Goal: Use online tool/utility: Utilize a website feature to perform a specific function

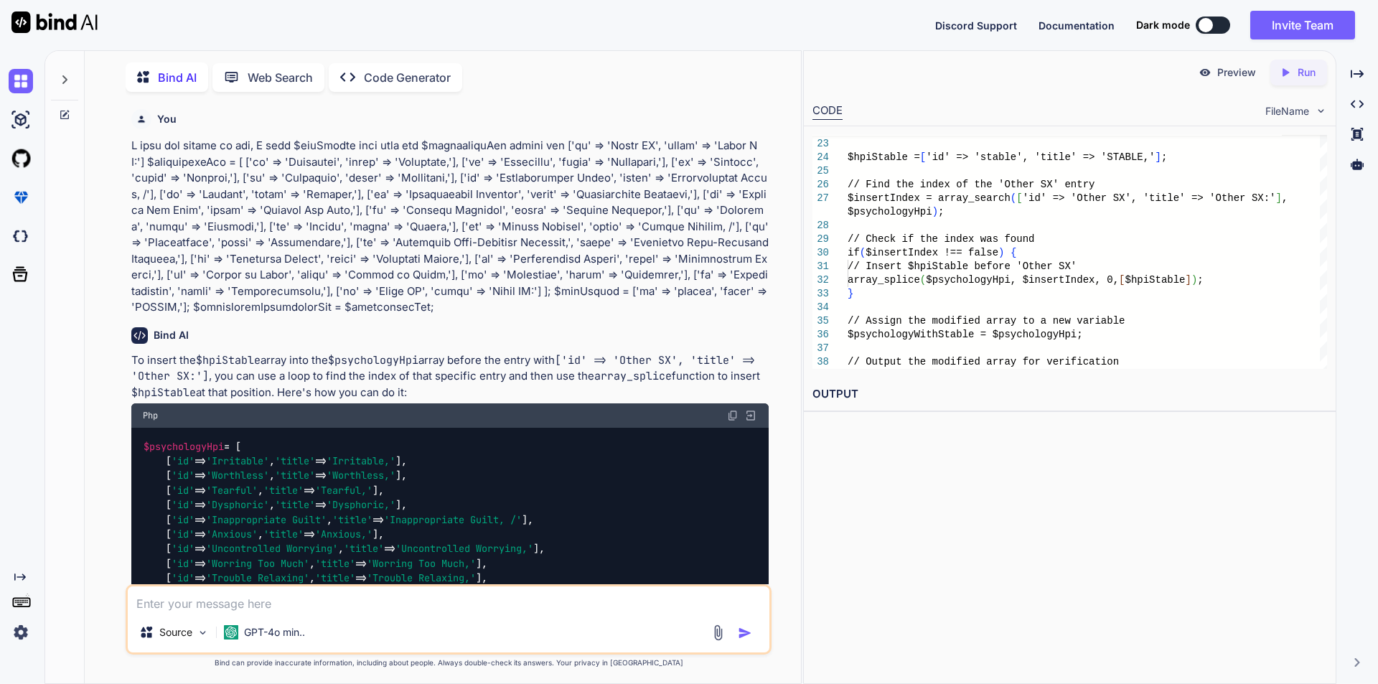
scroll to position [1505, 0]
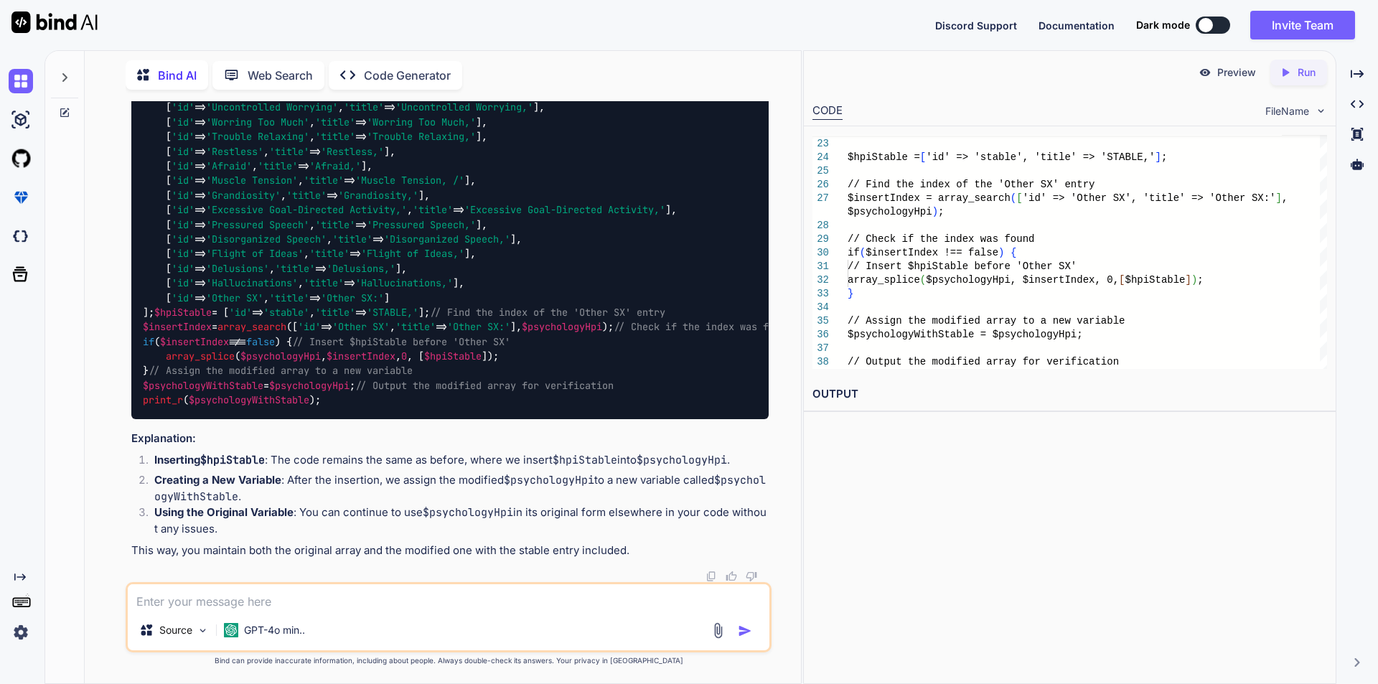
click at [250, 599] on textarea at bounding box center [449, 597] width 642 height 26
type textarea "x"
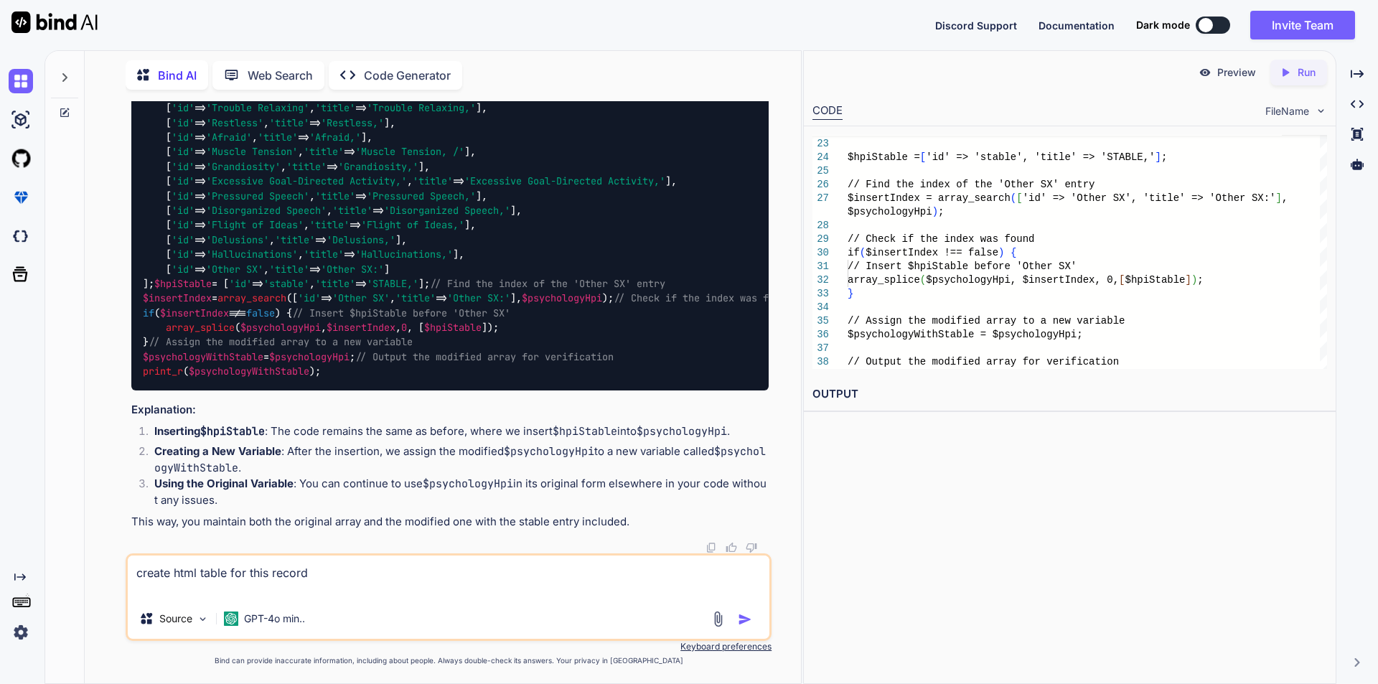
type textarea "create html table for this record BWB Med Management Provider Daily Organizatio…"
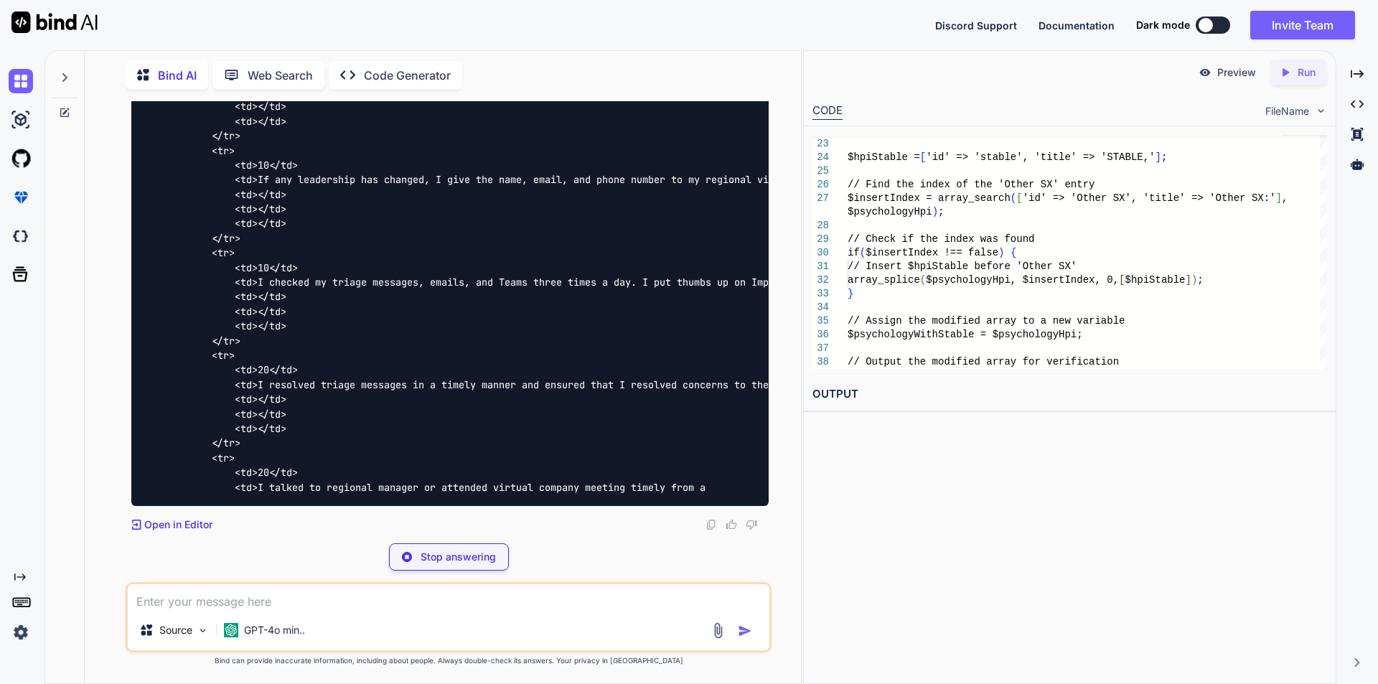
scroll to position [7282, 0]
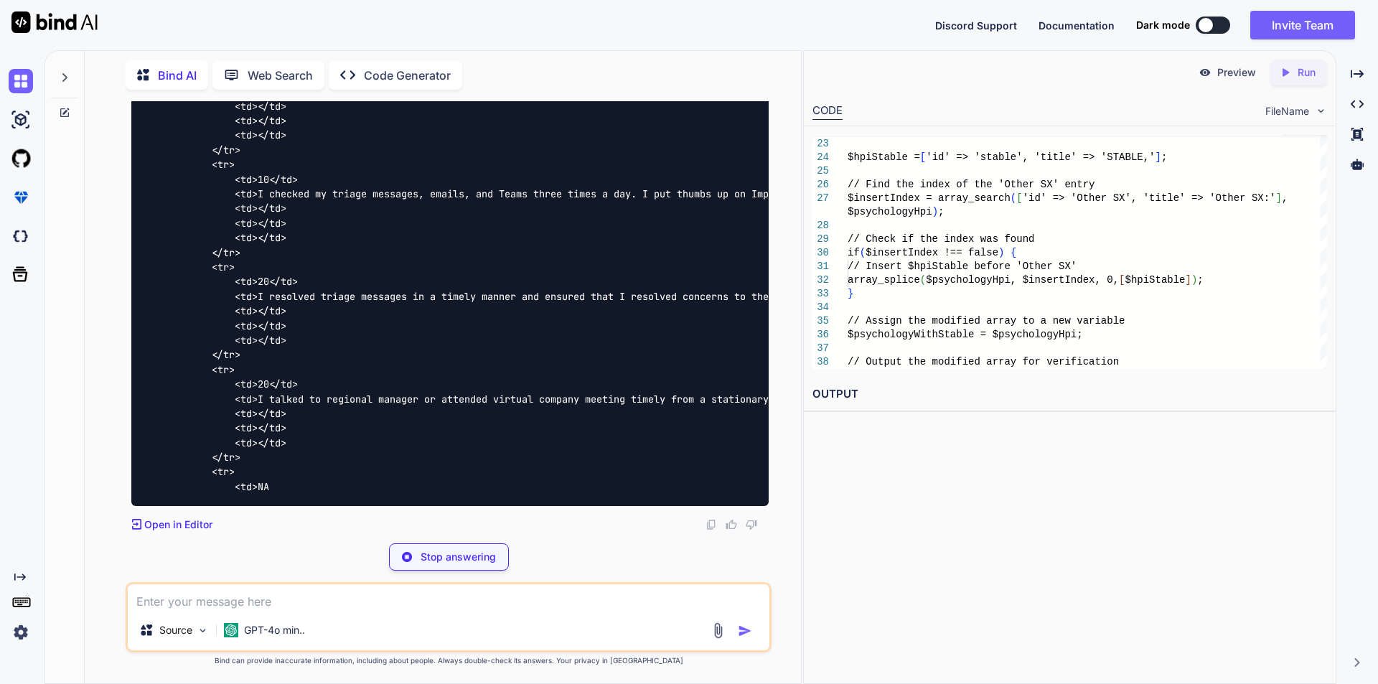
click at [206, 600] on textarea at bounding box center [449, 597] width 642 height 26
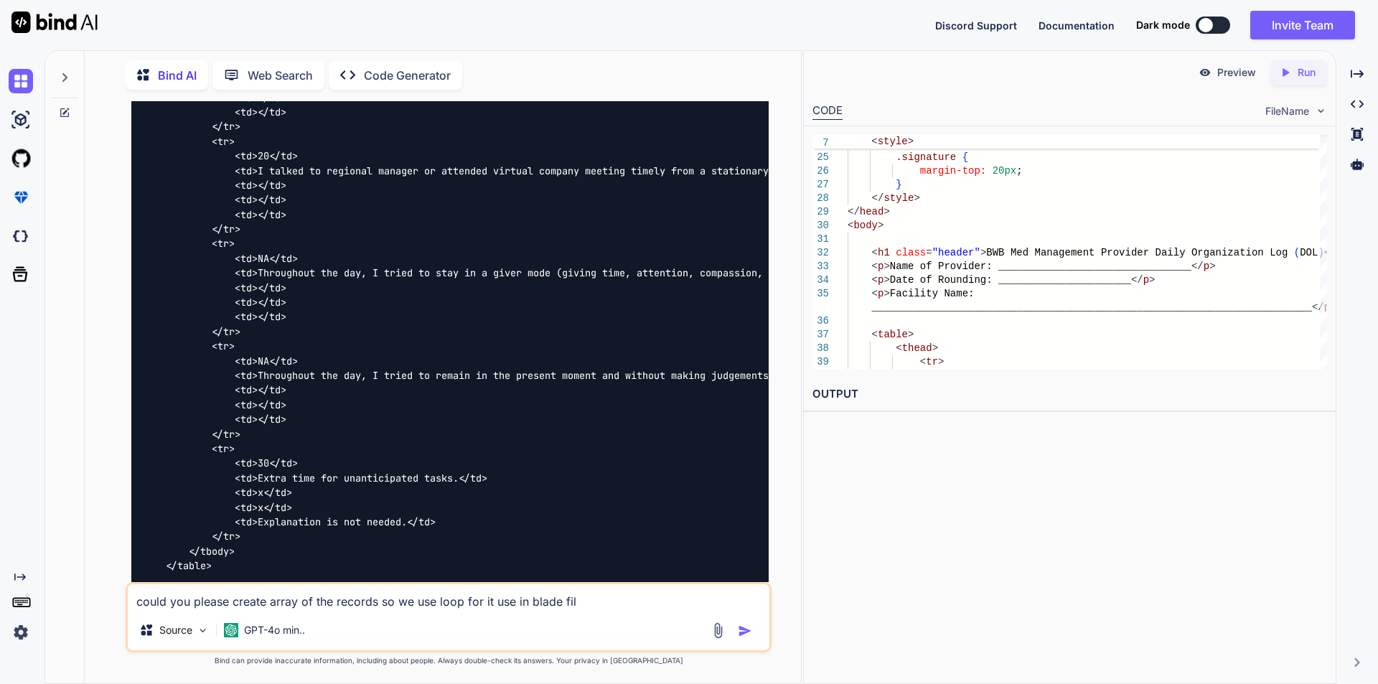
type textarea "could you please create array of the records so we use loop for it use in blade…"
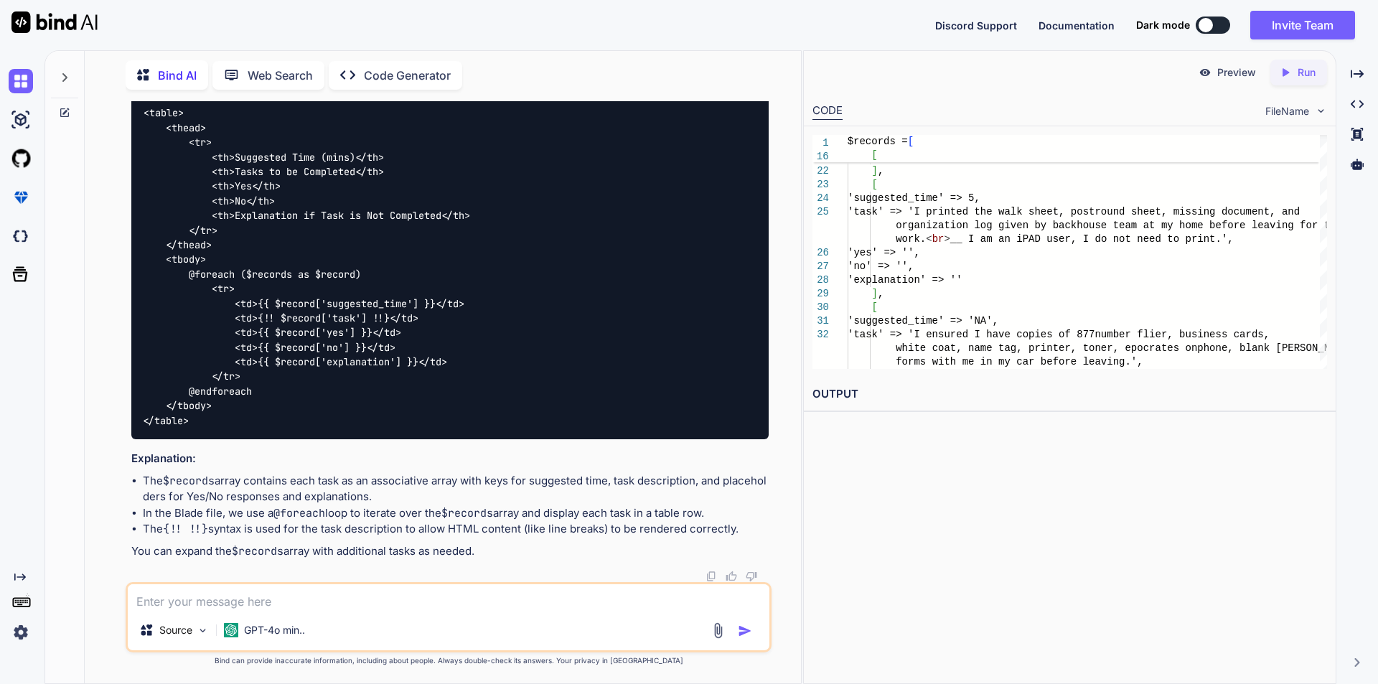
scroll to position [8577, 0]
copy span "task"
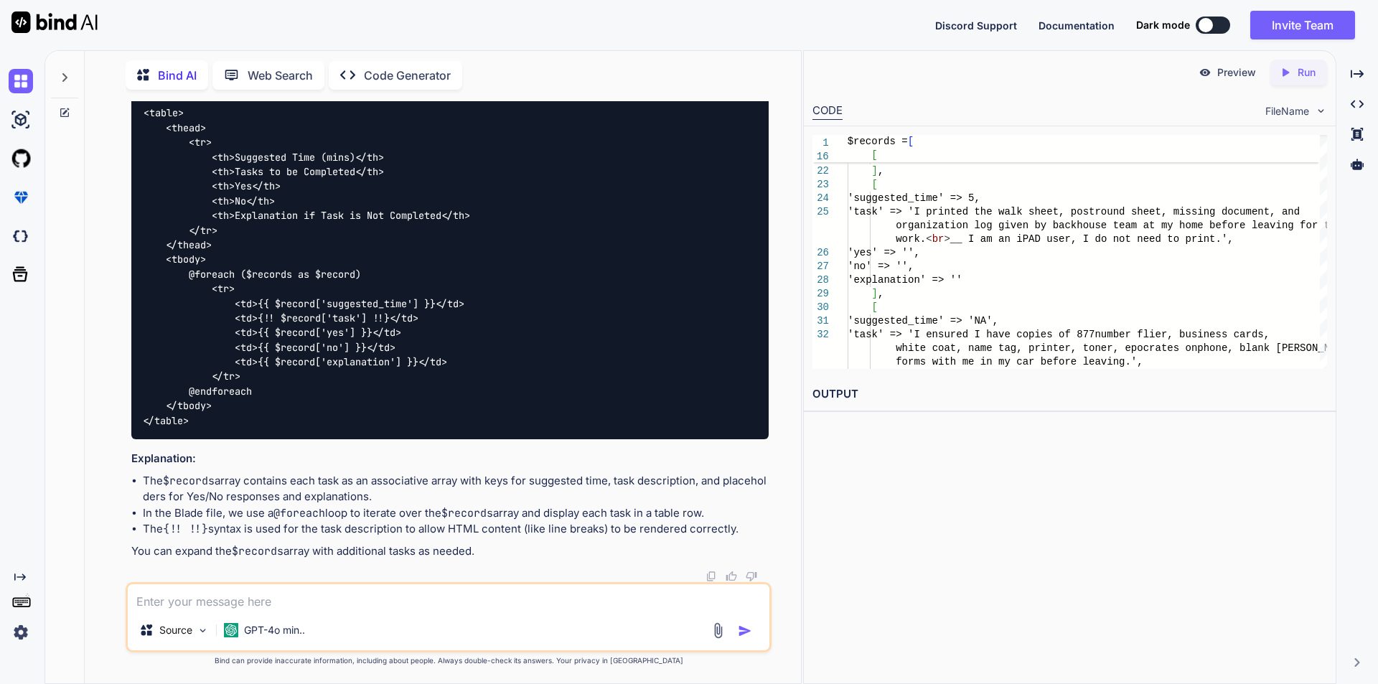
copy span "explanation"
